Goal: Communication & Community: Answer question/provide support

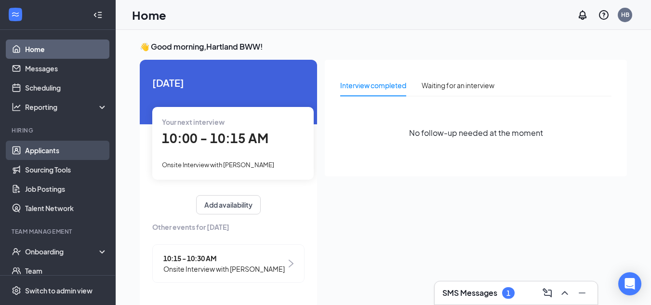
click at [43, 149] on link "Applicants" at bounding box center [66, 150] width 82 height 19
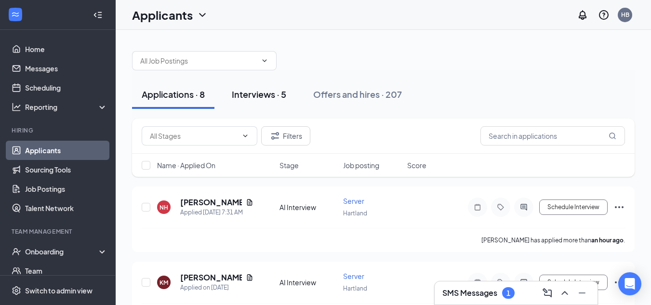
click at [260, 96] on div "Interviews · 5" at bounding box center [259, 94] width 54 height 12
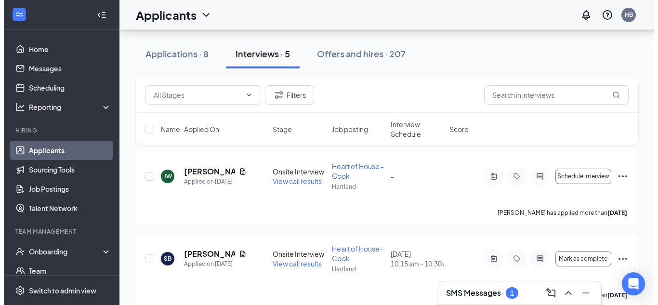
scroll to position [306, 0]
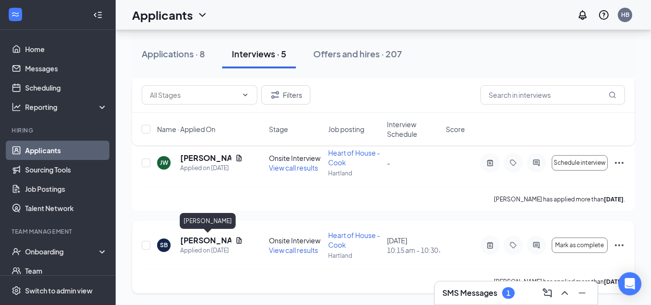
click at [205, 238] on h5 "[PERSON_NAME]" at bounding box center [205, 240] width 51 height 11
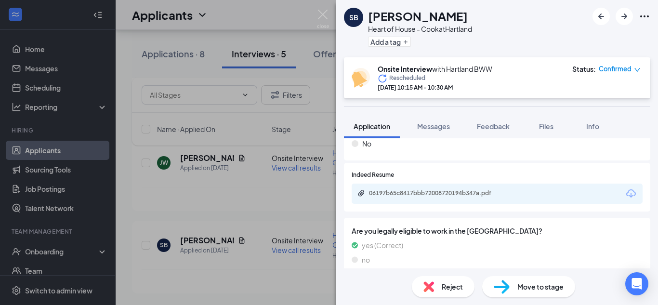
scroll to position [483, 0]
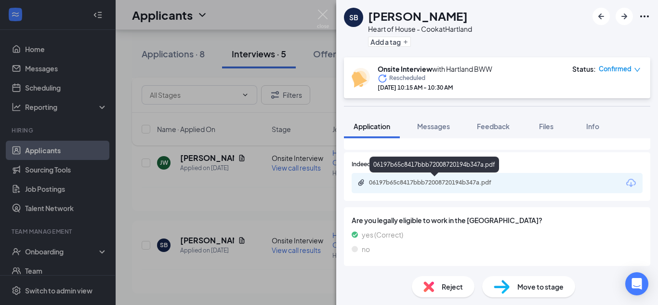
click at [463, 184] on div "06197b65c8417bbb72008720194b347a.pdf" at bounding box center [436, 183] width 135 height 8
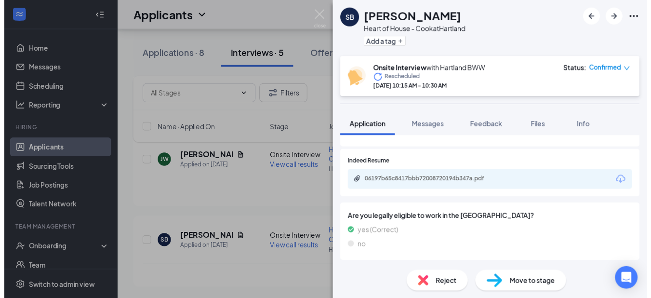
scroll to position [479, 0]
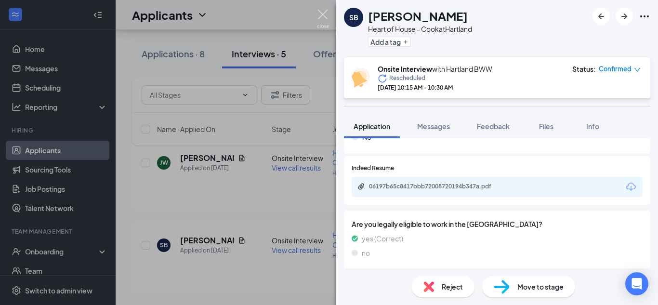
click at [319, 10] on img at bounding box center [323, 19] width 12 height 19
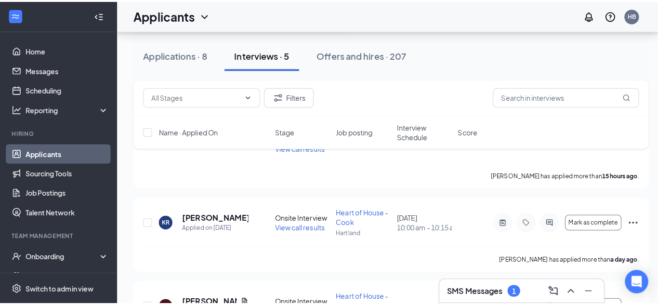
scroll to position [79, 0]
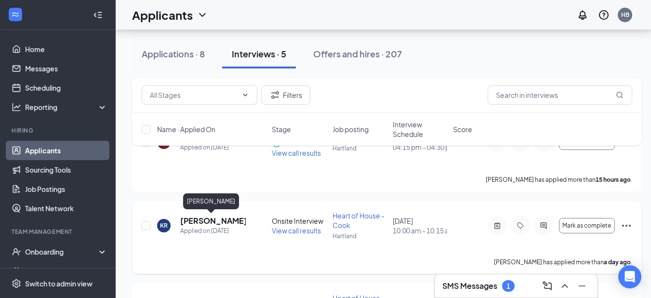
click at [195, 221] on h5 "[PERSON_NAME]" at bounding box center [212, 220] width 65 height 11
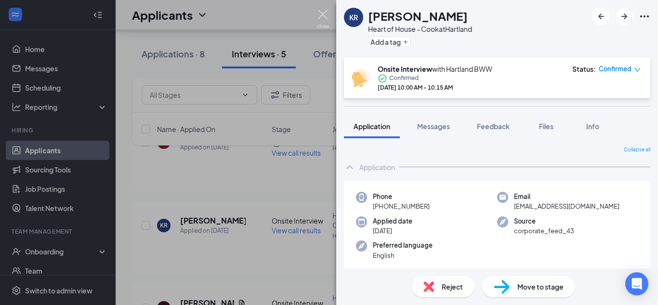
click at [321, 13] on img at bounding box center [323, 19] width 12 height 19
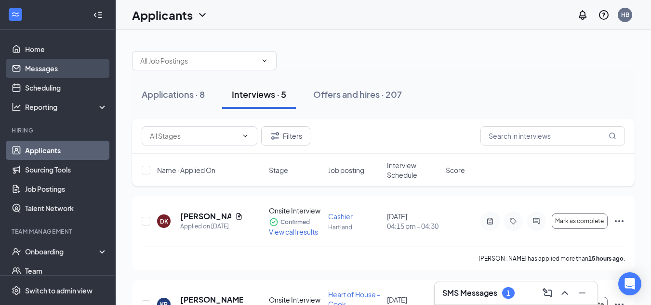
click at [37, 67] on link "Messages" at bounding box center [66, 68] width 82 height 19
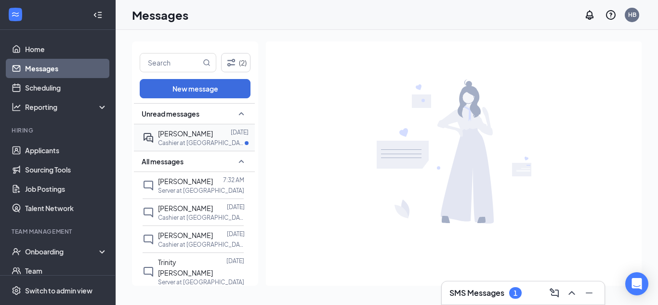
click at [176, 136] on span "[PERSON_NAME]" at bounding box center [185, 133] width 55 height 9
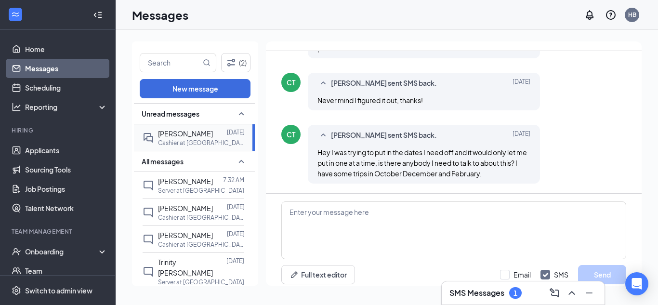
scroll to position [589, 0]
click at [312, 213] on textarea at bounding box center [453, 230] width 345 height 58
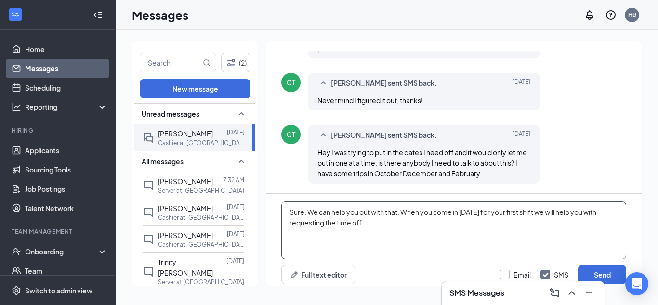
type textarea "Sure, We can help you out with that. When you come in [DATE] for your first shi…"
click at [502, 270] on input "Email" at bounding box center [515, 275] width 31 height 10
checkbox input "true"
click at [598, 269] on button "Send" at bounding box center [602, 274] width 48 height 19
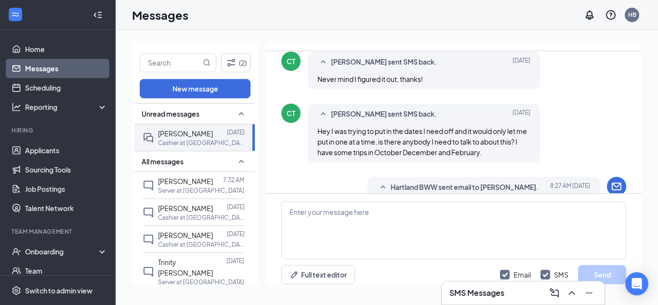
scroll to position [714, 0]
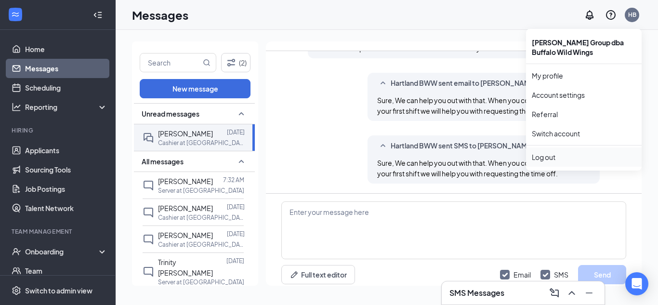
click at [551, 157] on div "Log out" at bounding box center [584, 157] width 104 height 10
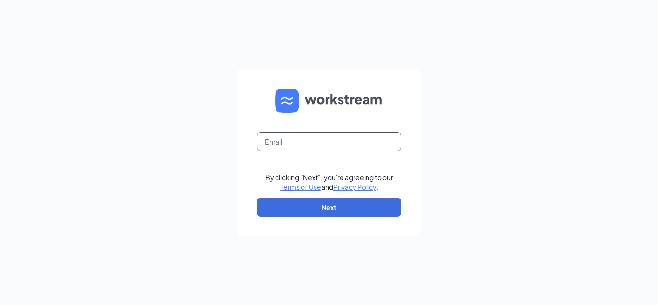
click at [387, 141] on input "text" at bounding box center [329, 141] width 144 height 19
type input "buffalowildwings3203@gmail.com"
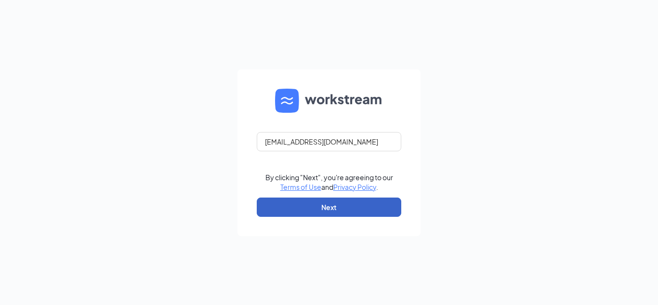
click at [361, 206] on button "Next" at bounding box center [329, 206] width 144 height 19
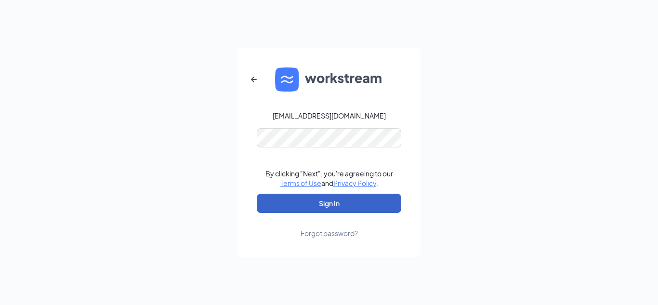
click at [357, 200] on button "Sign In" at bounding box center [329, 203] width 144 height 19
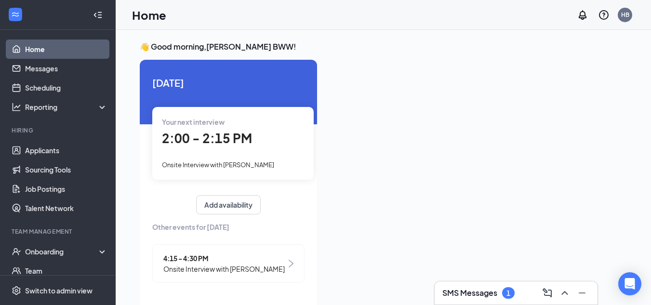
click at [357, 200] on div at bounding box center [476, 181] width 302 height 243
click at [55, 149] on link "Applicants" at bounding box center [66, 150] width 82 height 19
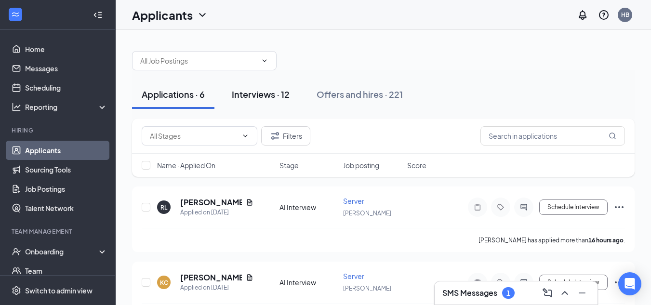
click at [267, 94] on div "Interviews · 12" at bounding box center [261, 94] width 58 height 12
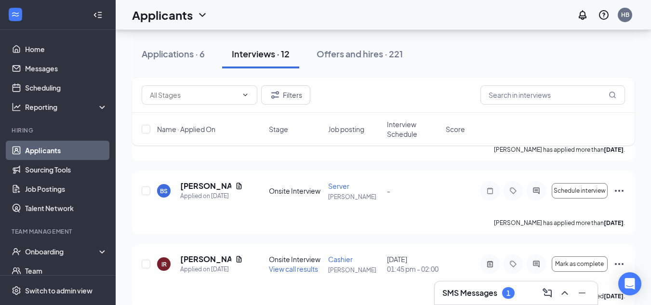
scroll to position [826, 0]
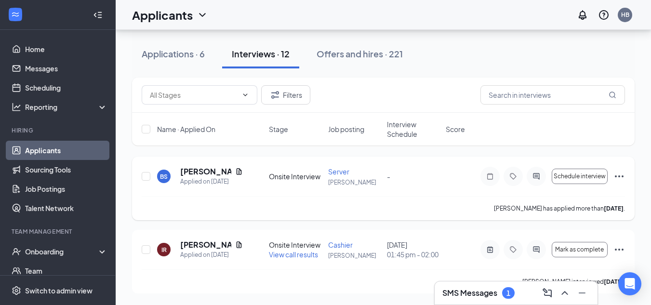
click at [618, 170] on icon "Ellipses" at bounding box center [619, 176] width 12 height 12
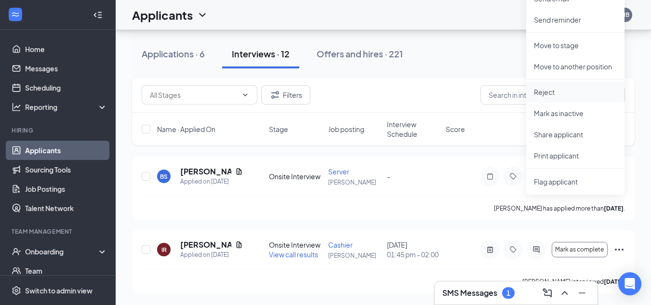
click at [601, 87] on p "Reject" at bounding box center [575, 92] width 83 height 10
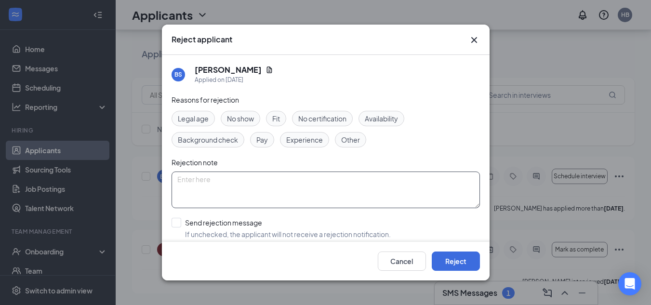
click at [244, 183] on textarea at bounding box center [325, 189] width 308 height 37
type textarea "Never set up an interview"
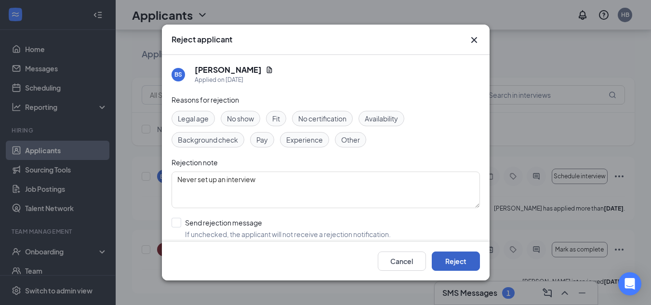
click at [457, 260] on button "Reject" at bounding box center [455, 260] width 48 height 19
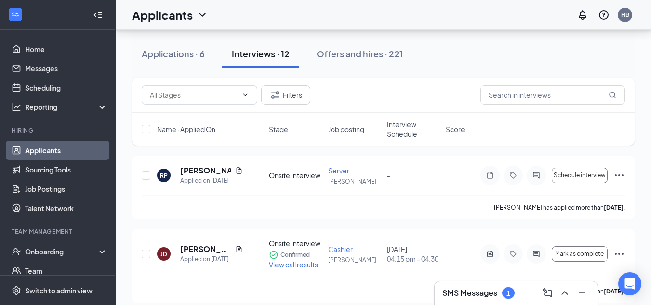
scroll to position [487, 0]
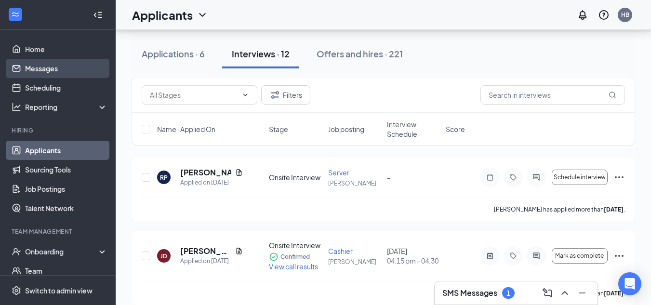
click at [37, 65] on link "Messages" at bounding box center [66, 68] width 82 height 19
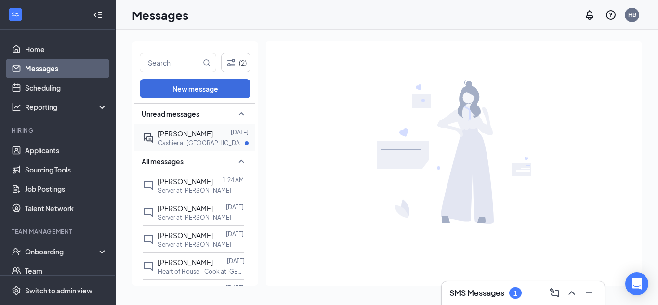
click at [187, 137] on span "Emily Renner" at bounding box center [185, 133] width 55 height 9
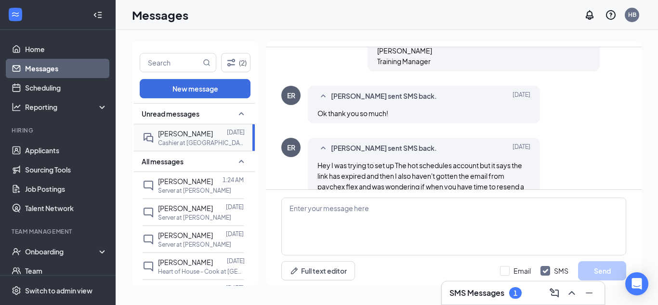
scroll to position [636, 0]
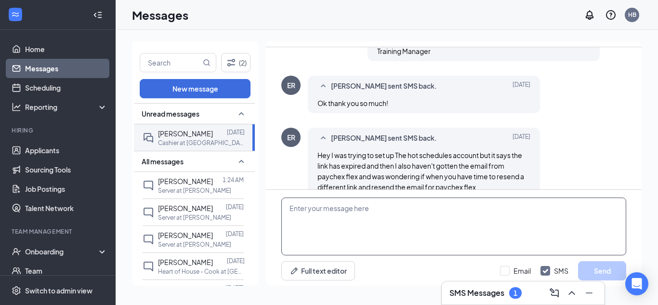
click at [353, 211] on textarea at bounding box center [453, 226] width 345 height 58
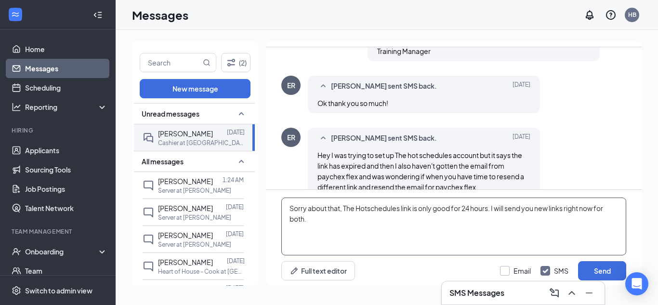
type textarea "Sorry about that, The Hotschedules link is only good for 24 hours. I will send …"
click at [502, 269] on input "Email" at bounding box center [515, 271] width 31 height 10
checkbox input "true"
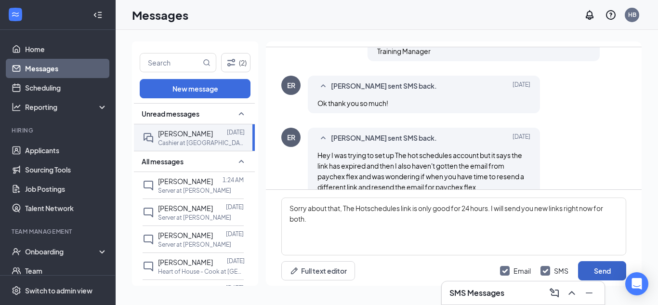
click at [610, 270] on button "Send" at bounding box center [602, 270] width 48 height 19
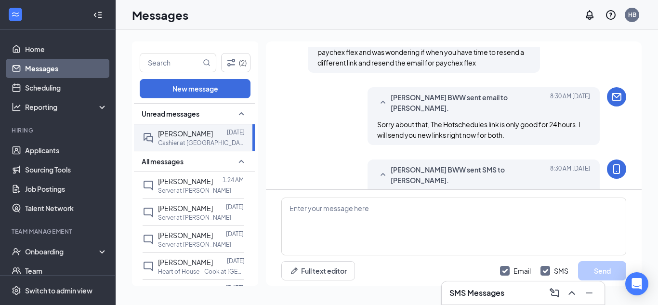
scroll to position [761, 0]
